Goal: Transaction & Acquisition: Obtain resource

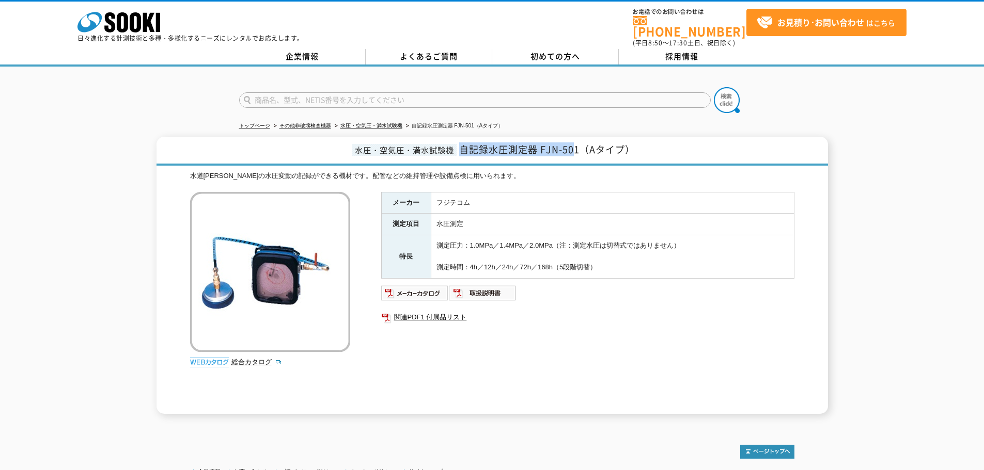
drag, startPoint x: 460, startPoint y: 144, endPoint x: 576, endPoint y: 145, distance: 116.2
click at [576, 145] on span "自記録水圧測定器 FJN-501（Aタイプ）" at bounding box center [547, 150] width 176 height 14
copy span "自記録水圧測定器 FJN-50"
click at [420, 288] on img at bounding box center [415, 293] width 68 height 17
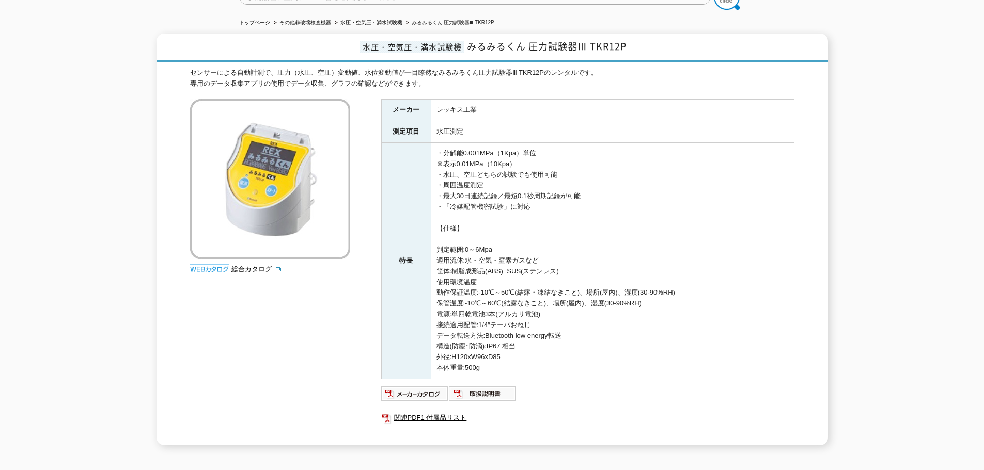
scroll to position [178, 0]
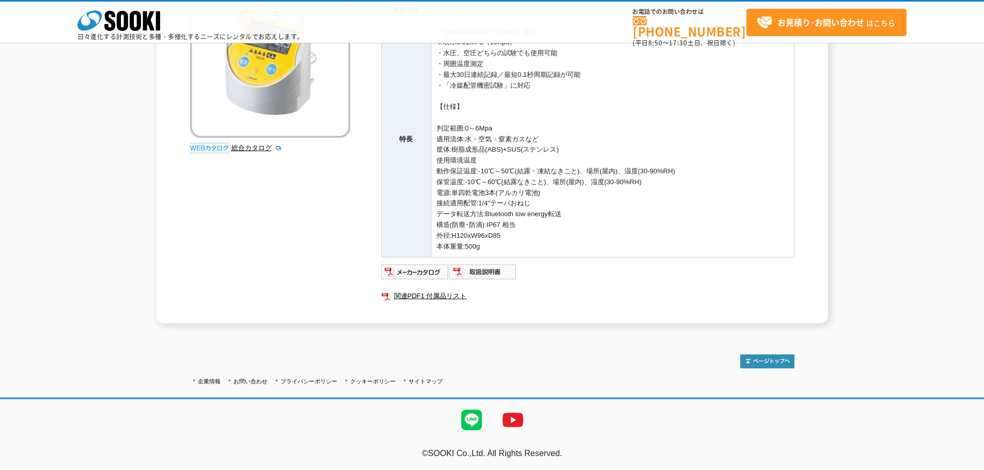
click at [423, 263] on div "メーカー レッキス工業 測定項目 水圧測定 特長 ・分解能0.001MPa（1Kpa）単位 ※表示0.01MPa（10Kpa） ・水圧、空圧どちらの試験でも使…" at bounding box center [587, 151] width 413 height 346
click at [426, 268] on img at bounding box center [415, 272] width 68 height 17
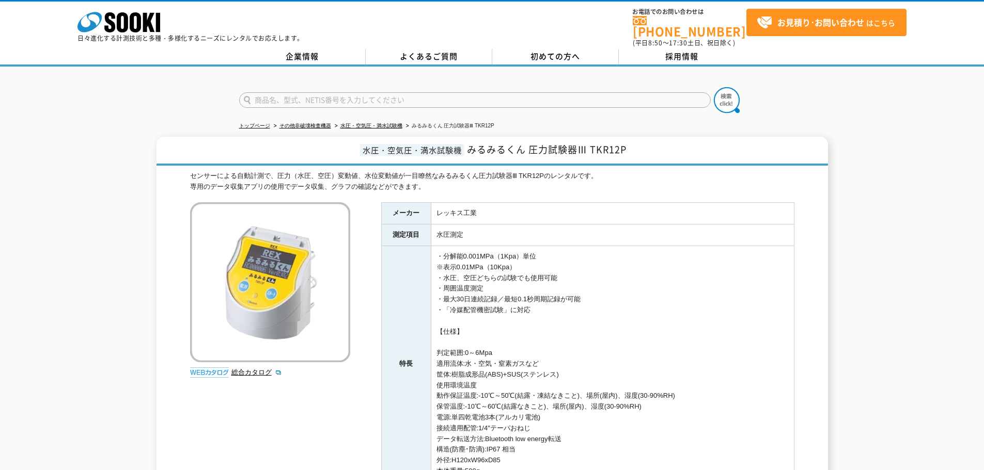
click at [637, 143] on h1 "水圧・空気圧・満水試験機 みるみるくん 圧力試験器Ⅲ TKR12P" at bounding box center [491, 151] width 671 height 29
drag, startPoint x: 605, startPoint y: 142, endPoint x: 465, endPoint y: 144, distance: 139.9
click at [465, 144] on h1 "水圧・空気圧・満水試験機 みるみるくん 圧力試験器Ⅲ TKR12P" at bounding box center [491, 151] width 671 height 29
copy span "みるみるくん 圧力試験器Ⅲ TKR12P"
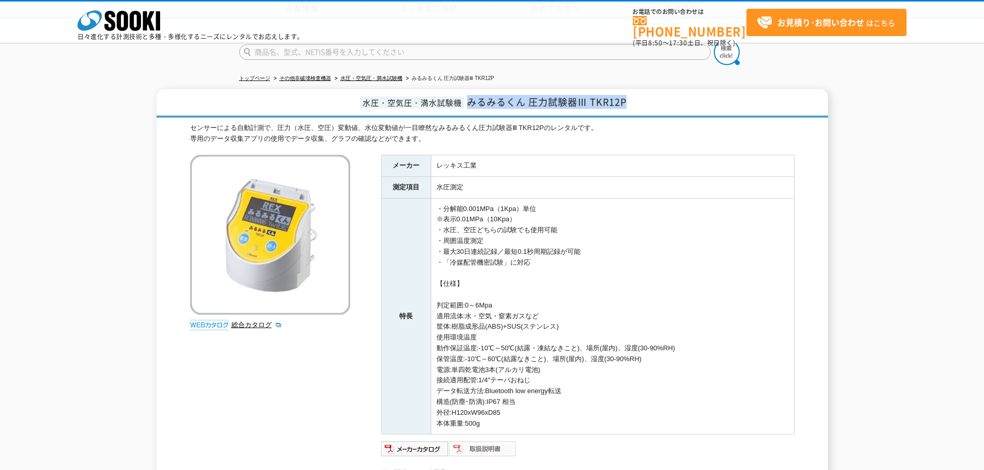
scroll to position [178, 0]
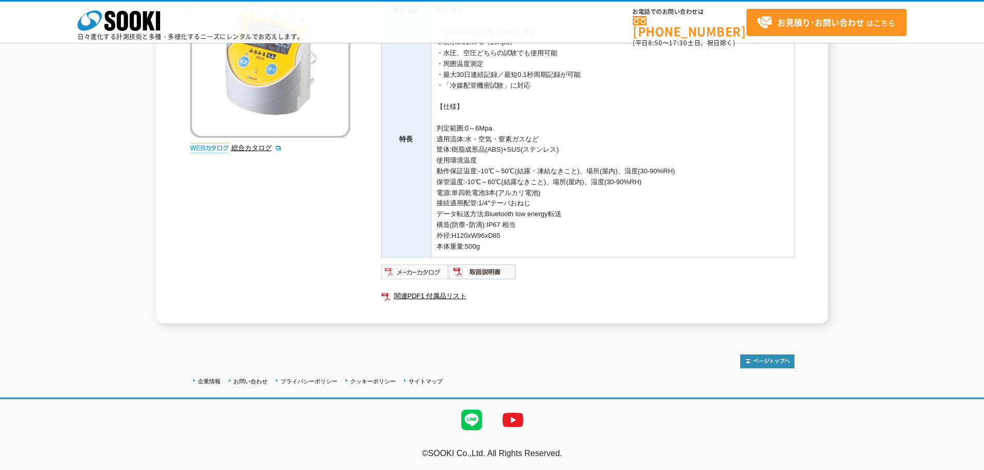
click at [444, 268] on img at bounding box center [415, 272] width 68 height 17
